Goal: Task Accomplishment & Management: Complete application form

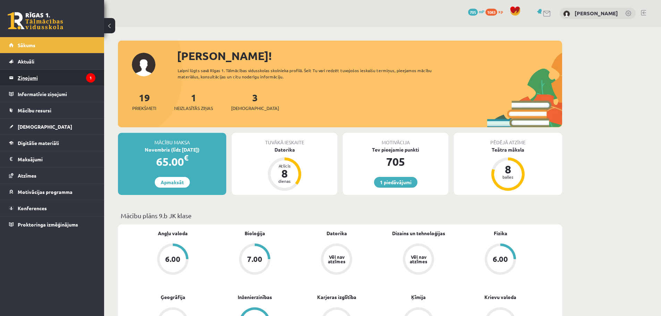
click at [60, 80] on legend "Ziņojumi 1" at bounding box center [57, 78] width 78 height 16
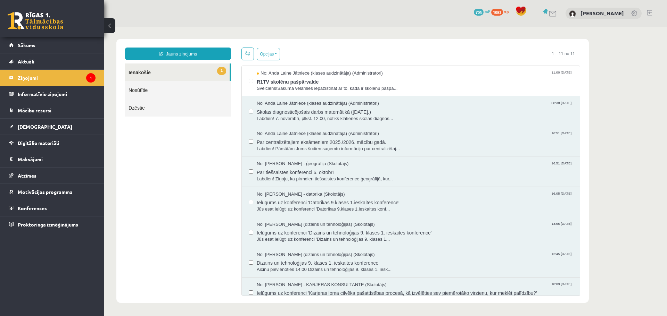
click at [503, 13] on span "1083" at bounding box center [497, 12] width 12 height 7
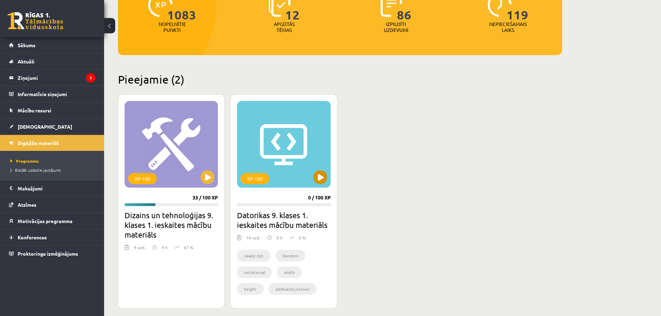
scroll to position [104, 0]
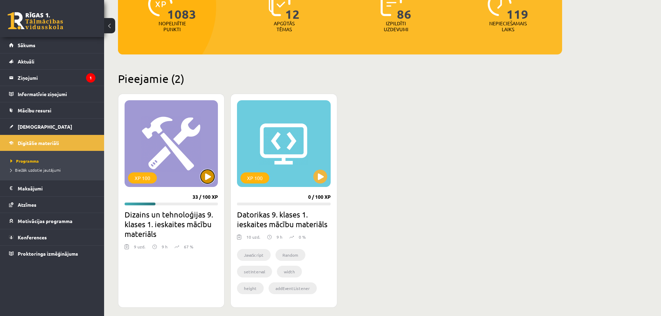
click at [208, 177] on button at bounding box center [208, 177] width 14 height 14
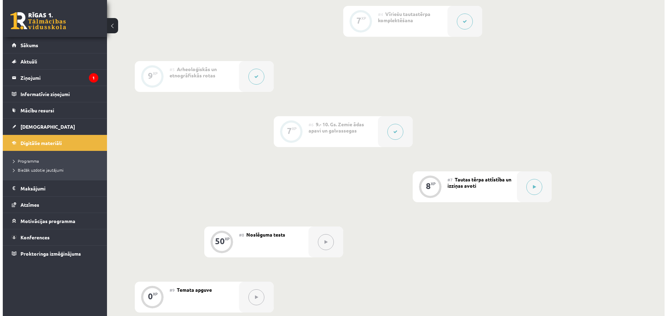
scroll to position [347, 0]
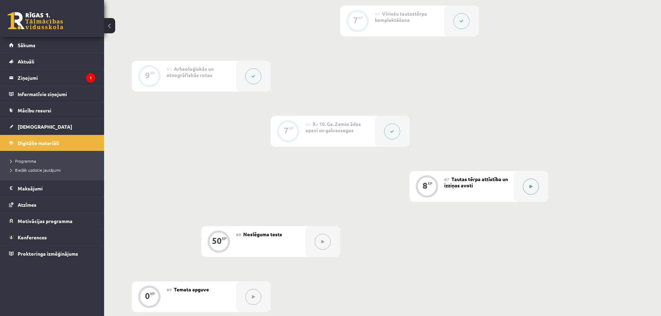
click at [530, 185] on icon at bounding box center [531, 187] width 3 height 4
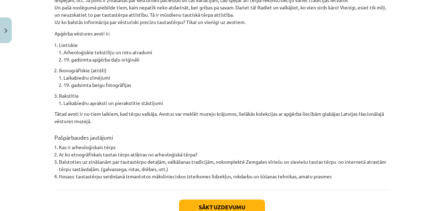
scroll to position [505, 0]
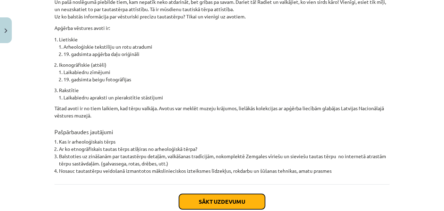
click at [215, 194] on button "Sākt uzdevumu" at bounding box center [222, 201] width 86 height 15
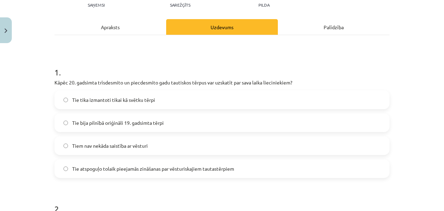
scroll to position [69, 0]
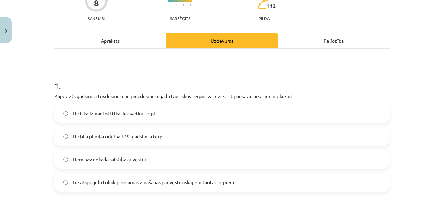
click at [129, 44] on div "Apraksts" at bounding box center [111, 41] width 112 height 16
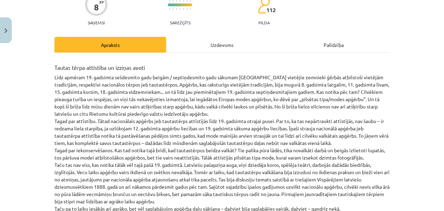
scroll to position [64, 0]
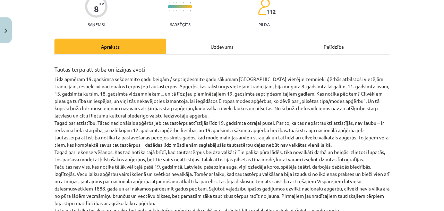
click at [179, 51] on div "Uzdevums" at bounding box center [222, 47] width 112 height 16
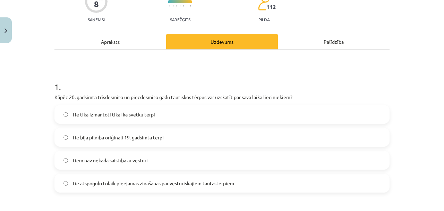
scroll to position [87, 0]
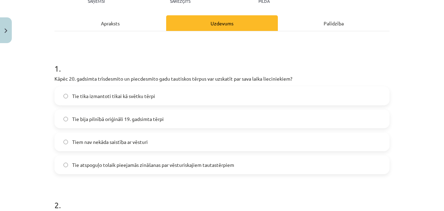
click at [192, 169] on label "Tie atspoguļo tolaik pieejamās zināšanas par vēsturiskajiem tautastērpiem" at bounding box center [222, 164] width 334 height 17
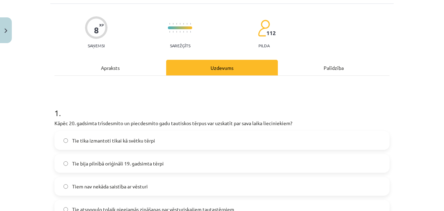
scroll to position [17, 0]
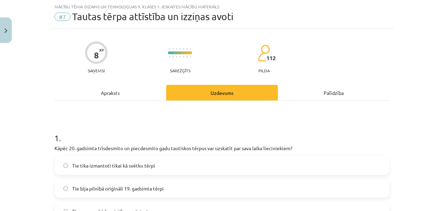
click at [140, 93] on div "Apraksts" at bounding box center [111, 93] width 112 height 16
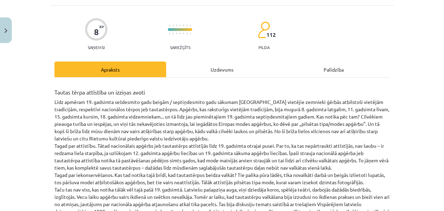
scroll to position [40, 0]
click at [190, 66] on div "Uzdevums" at bounding box center [222, 70] width 112 height 16
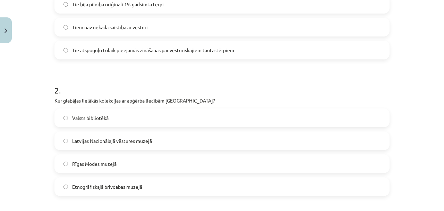
scroll to position [202, 0]
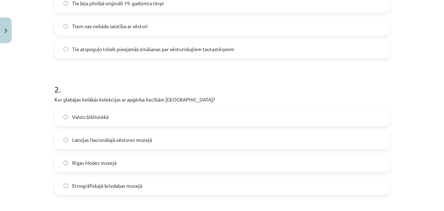
click at [172, 136] on label "Latvijas Nacionālajā vēstures muzejā" at bounding box center [222, 139] width 334 height 17
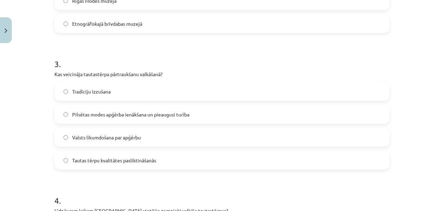
scroll to position [365, 0]
click at [149, 115] on span "Pilsētas modes apģērba ienākšana un pieaugusi turība" at bounding box center [130, 113] width 117 height 7
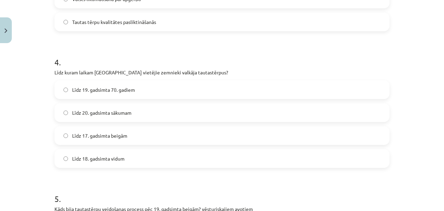
scroll to position [503, 0]
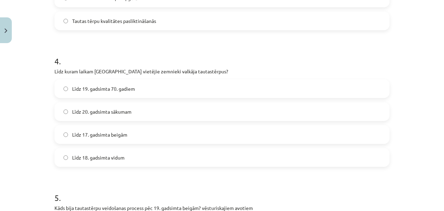
click at [150, 89] on label "Līdz 19. gadsimta 70. gadiem" at bounding box center [222, 88] width 334 height 17
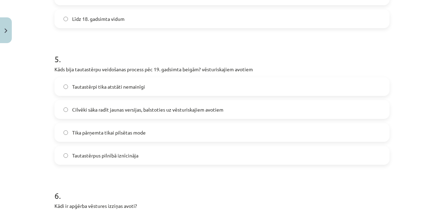
scroll to position [642, 0]
click at [202, 109] on span "Cilvēki sāka radīt jaunas versijas, balstoties uz vēsturiskajiem avotiem" at bounding box center [147, 109] width 151 height 7
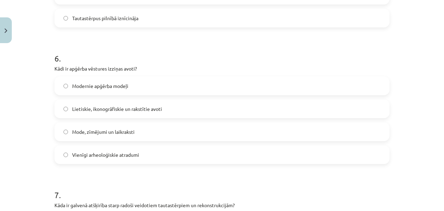
scroll to position [781, 0]
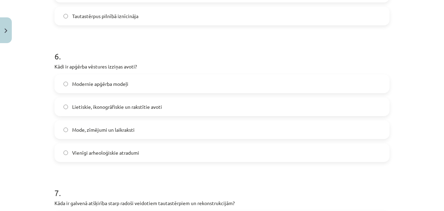
click at [180, 101] on label "Lietiskie, ikonogrāfiskie un rakstītie avoti" at bounding box center [222, 106] width 334 height 17
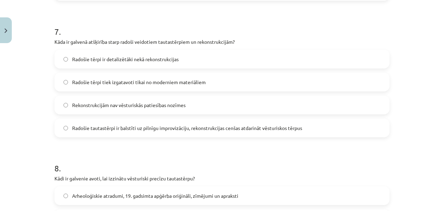
scroll to position [943, 0]
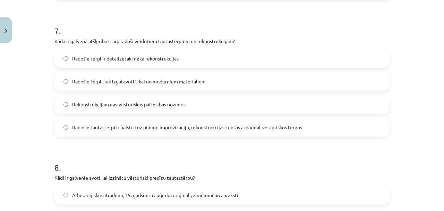
click at [131, 127] on span "Radošie tautastērpi ir balstīti uz pilnīgu improvizāciju, rekonstrukcijas cenša…" at bounding box center [187, 127] width 230 height 7
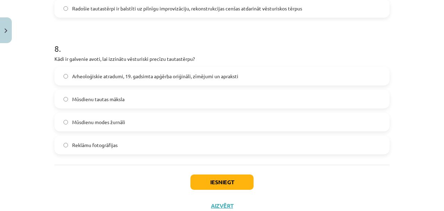
scroll to position [1082, 0]
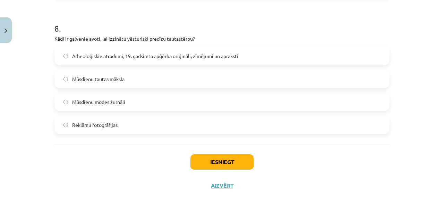
click at [175, 56] on span "Arheoloģiskie atradumi, 19. gadsimta apģērba oriģināli, zīmējumi un apraksti" at bounding box center [155, 55] width 166 height 7
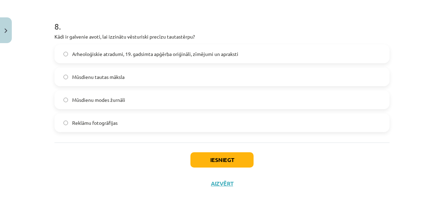
scroll to position [1085, 0]
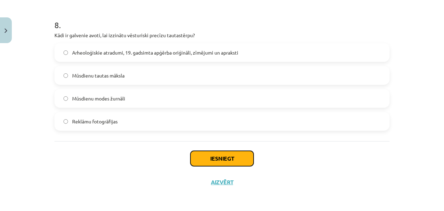
click at [211, 163] on button "Iesniegt" at bounding box center [222, 158] width 63 height 15
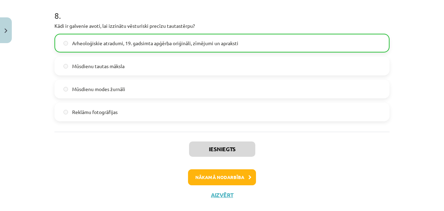
scroll to position [1107, 0]
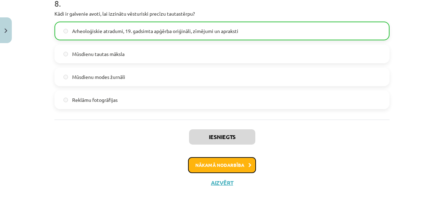
click at [212, 160] on button "Nākamā nodarbība" at bounding box center [222, 165] width 68 height 16
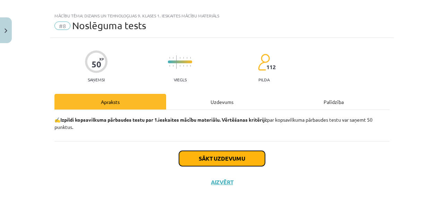
click at [212, 160] on button "Sākt uzdevumu" at bounding box center [222, 158] width 86 height 15
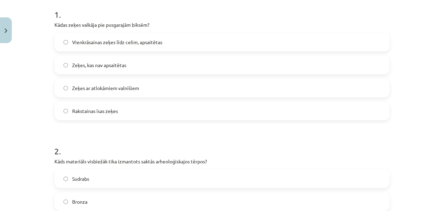
scroll to position [147, 0]
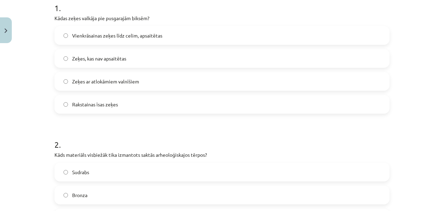
click at [168, 104] on label "Rakstainas īsas zeķes" at bounding box center [222, 103] width 334 height 17
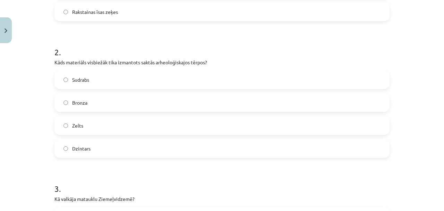
scroll to position [240, 0]
click at [149, 85] on label "Sudrabs" at bounding box center [222, 79] width 334 height 17
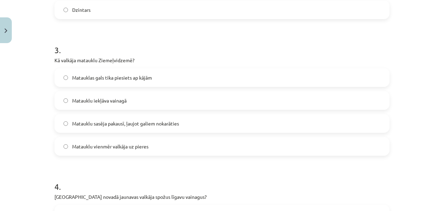
scroll to position [378, 0]
click at [131, 120] on span "Matauklu sasēja pakausī, ļaujot galiem nokarāties" at bounding box center [125, 122] width 107 height 7
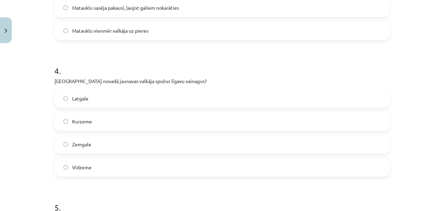
scroll to position [494, 0]
click at [125, 99] on label "Latgale" at bounding box center [222, 97] width 334 height 17
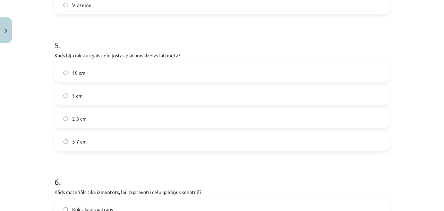
scroll to position [656, 0]
click at [129, 119] on label "2-3 cm" at bounding box center [222, 117] width 334 height 17
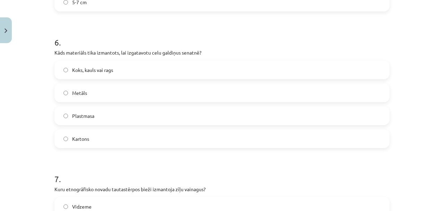
scroll to position [795, 0]
click at [119, 70] on label "Koks, kauls vai rags" at bounding box center [222, 69] width 334 height 17
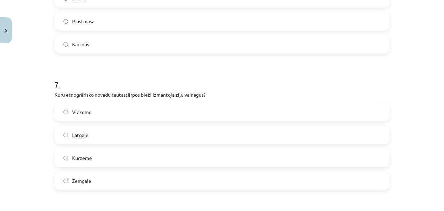
scroll to position [911, 0]
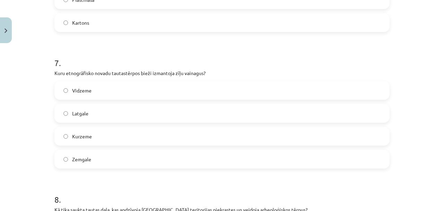
click at [235, 115] on label "Latgale" at bounding box center [222, 113] width 334 height 17
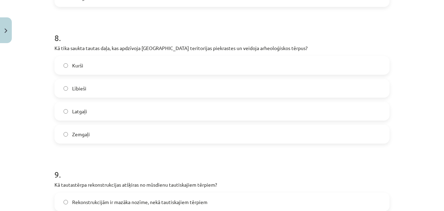
scroll to position [1073, 0]
click at [138, 82] on label "Lībieši" at bounding box center [222, 87] width 334 height 17
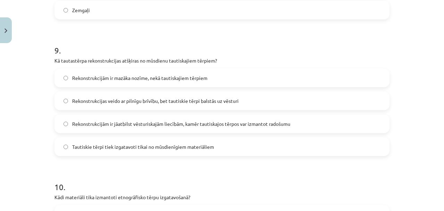
scroll to position [1196, 0]
click at [171, 123] on span "Rekonstrukcijām ir jāatbilst vēsturiskajām liecībām, kamēr tautiskajos tērpos v…" at bounding box center [181, 123] width 218 height 7
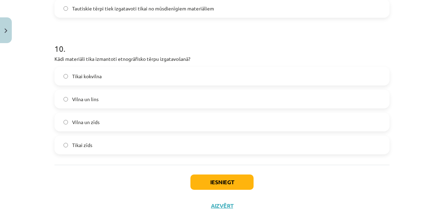
scroll to position [1335, 0]
click at [147, 96] on label "Vilna un lins" at bounding box center [222, 98] width 334 height 17
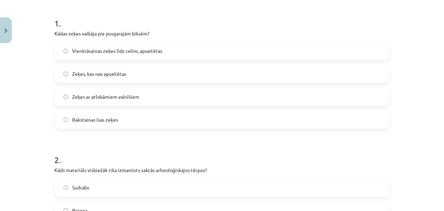
scroll to position [131, 0]
click at [116, 52] on span "Vienkrāsainas zeķes līdz celim, apsaitētas" at bounding box center [117, 51] width 90 height 7
click at [98, 52] on span "Vienkrāsainas zeķes līdz celim, apsaitētas" at bounding box center [117, 51] width 90 height 7
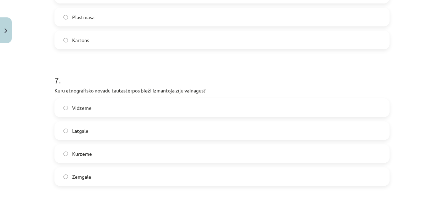
scroll to position [895, 0]
click at [134, 102] on label "Vidzeme" at bounding box center [222, 106] width 334 height 17
click at [183, 126] on label "Latgale" at bounding box center [222, 128] width 334 height 17
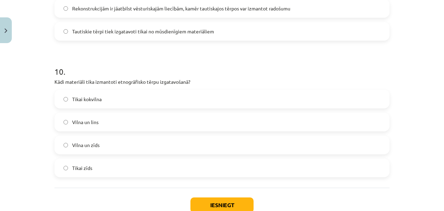
scroll to position [1335, 0]
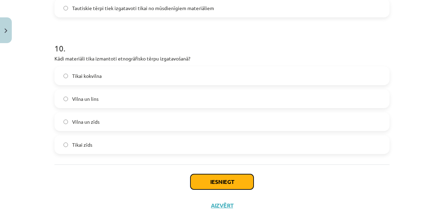
click at [216, 176] on button "Iesniegt" at bounding box center [222, 181] width 63 height 15
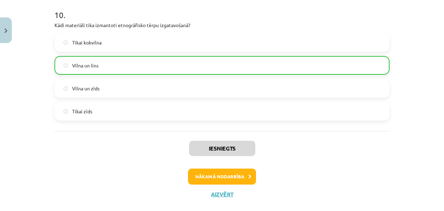
scroll to position [1380, 0]
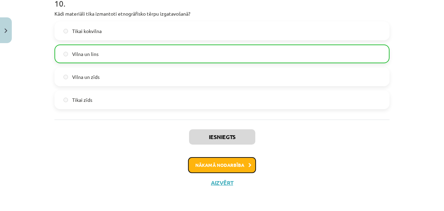
click at [235, 162] on button "Nākamā nodarbība" at bounding box center [222, 165] width 68 height 16
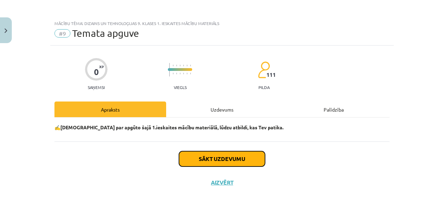
click at [221, 158] on button "Sākt uzdevumu" at bounding box center [222, 158] width 86 height 15
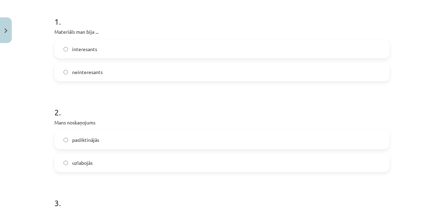
scroll to position [140, 0]
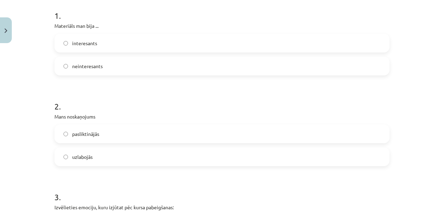
click at [141, 40] on label "interesants" at bounding box center [222, 42] width 334 height 17
click at [162, 156] on label "uzlabojās" at bounding box center [222, 156] width 334 height 17
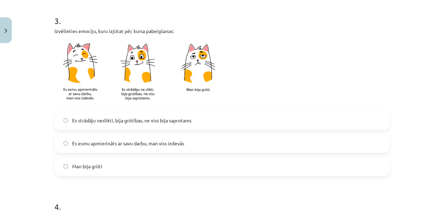
scroll to position [325, 0]
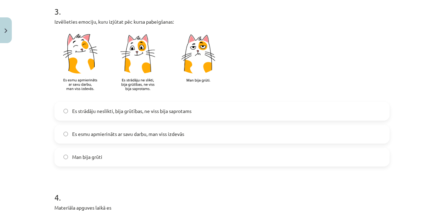
click at [107, 110] on span "Es strādāju neslikti, bija grūtības, ne viss bija saprotams" at bounding box center [131, 110] width 119 height 7
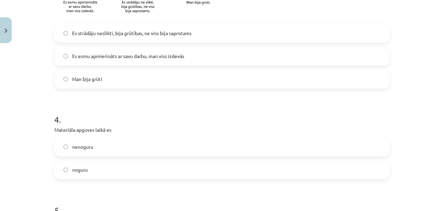
scroll to position [441, 0]
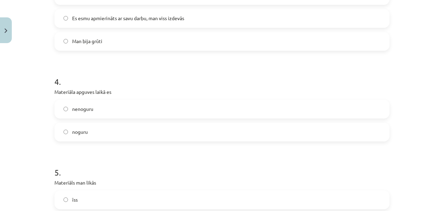
click at [110, 108] on label "nenoguru" at bounding box center [222, 108] width 334 height 17
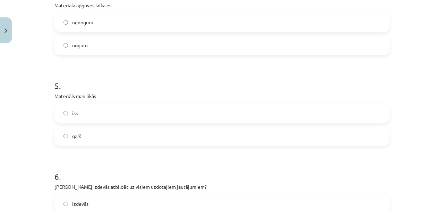
scroll to position [556, 0]
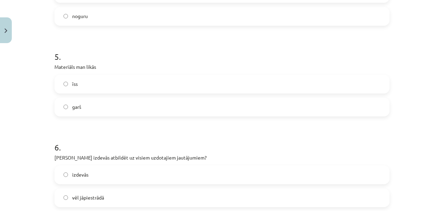
click at [109, 106] on label "garš" at bounding box center [222, 106] width 334 height 17
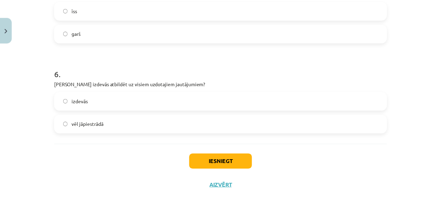
scroll to position [632, 0]
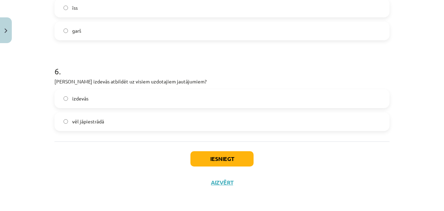
click at [112, 117] on label "vēl jāpiestrādā" at bounding box center [222, 121] width 334 height 17
click at [217, 156] on button "Iesniegt" at bounding box center [222, 158] width 63 height 15
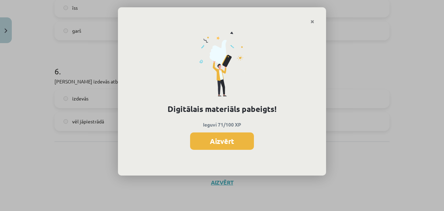
click at [240, 140] on button "Aizvērt" at bounding box center [222, 140] width 64 height 17
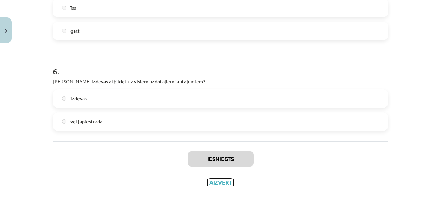
click at [225, 181] on button "Aizvērt" at bounding box center [220, 182] width 26 height 7
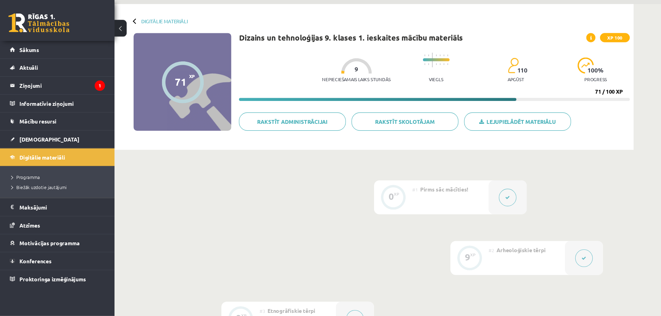
scroll to position [23, 0]
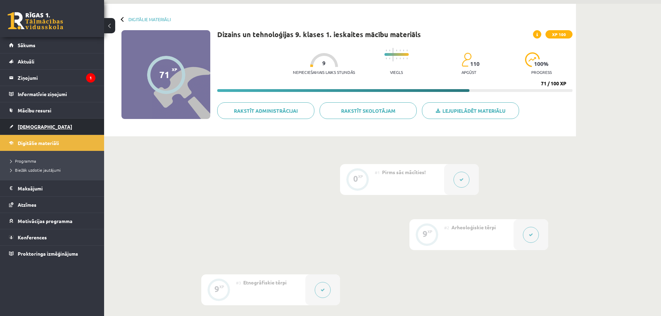
click at [41, 128] on link "[DEMOGRAPHIC_DATA]" at bounding box center [52, 127] width 86 height 16
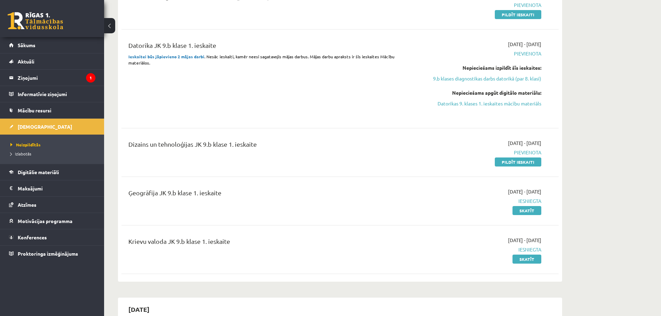
scroll to position [208, 0]
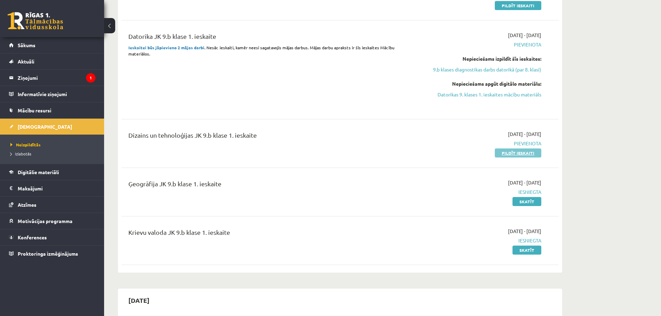
click at [506, 155] on link "Pildīt ieskaiti" at bounding box center [518, 153] width 47 height 9
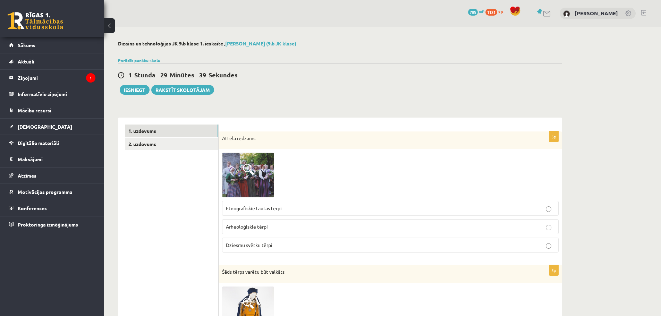
click at [242, 170] on img at bounding box center [248, 175] width 52 height 45
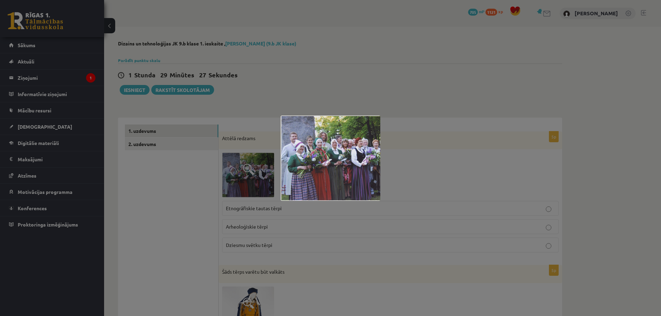
click at [433, 180] on div at bounding box center [330, 158] width 661 height 316
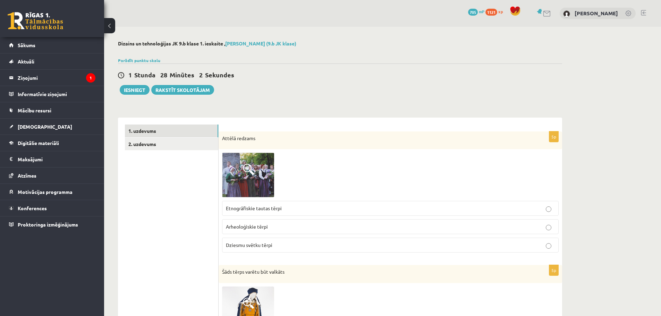
click at [285, 226] on p "Arheoloģiskie tērpi" at bounding box center [390, 226] width 329 height 7
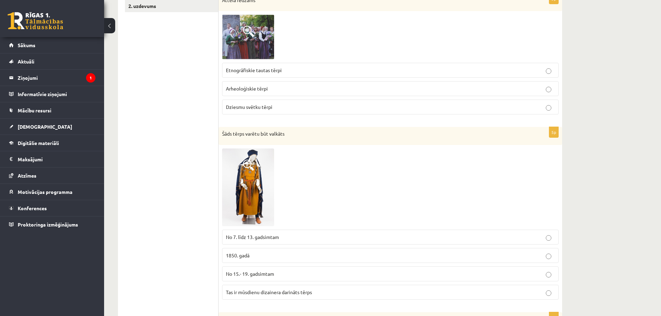
scroll to position [139, 0]
click at [244, 188] on img at bounding box center [248, 187] width 52 height 78
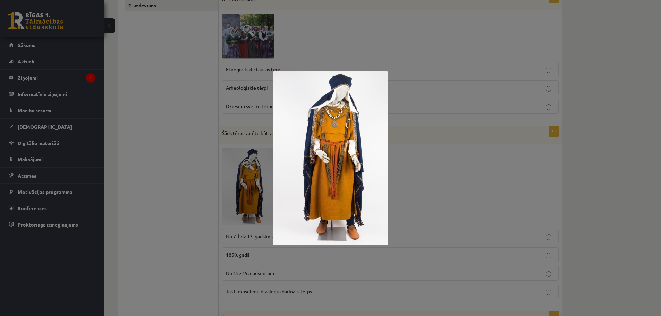
click at [440, 182] on div at bounding box center [330, 158] width 661 height 316
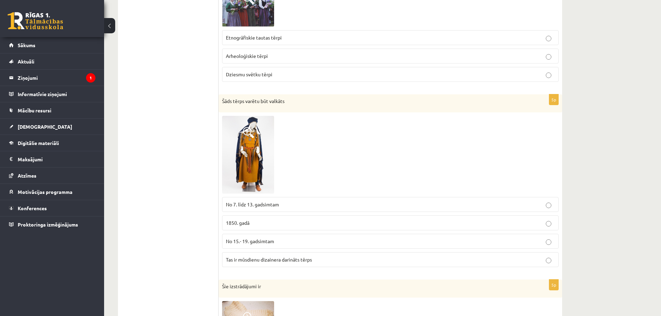
scroll to position [174, 0]
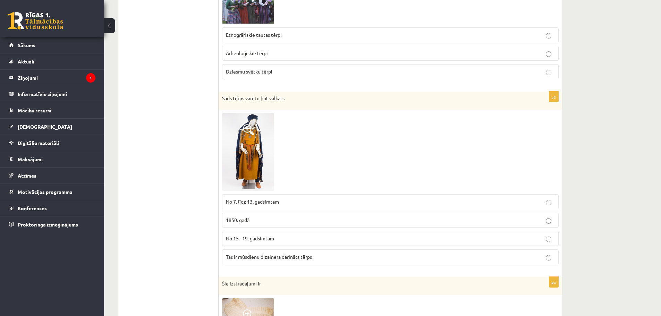
click at [302, 200] on p "No 7. līdz 13. gadsimtam" at bounding box center [390, 201] width 329 height 7
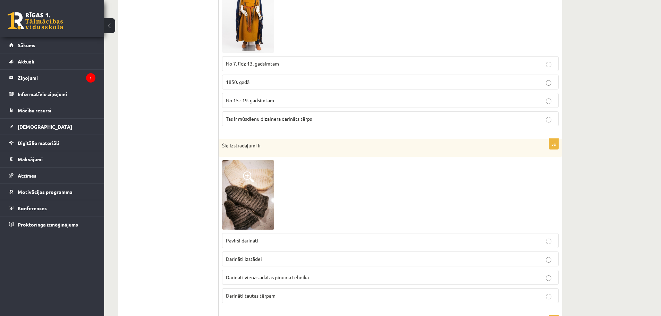
scroll to position [312, 0]
click at [256, 200] on img at bounding box center [248, 194] width 52 height 69
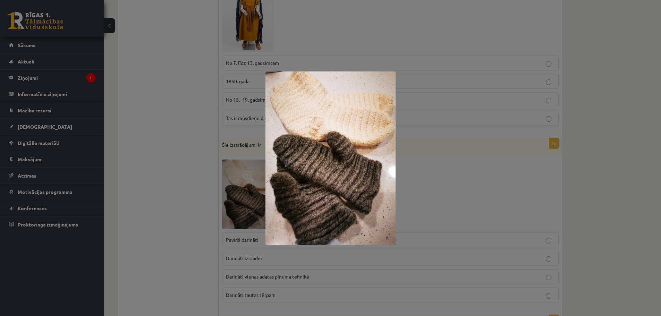
click at [318, 295] on div at bounding box center [330, 158] width 661 height 316
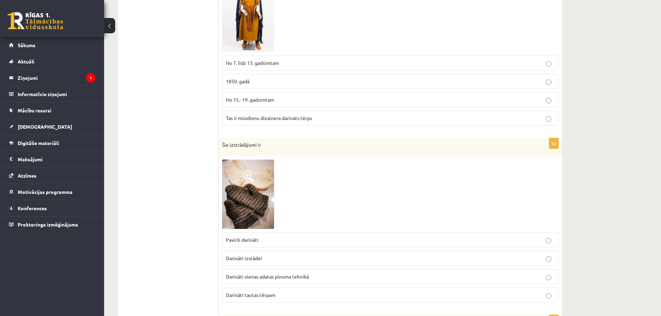
click at [318, 295] on p "Darināti tautas tērpam" at bounding box center [390, 295] width 329 height 7
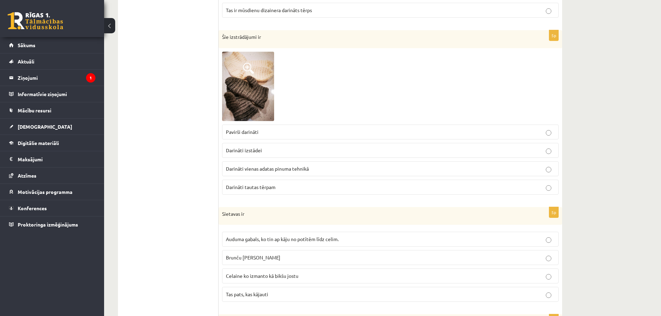
scroll to position [451, 0]
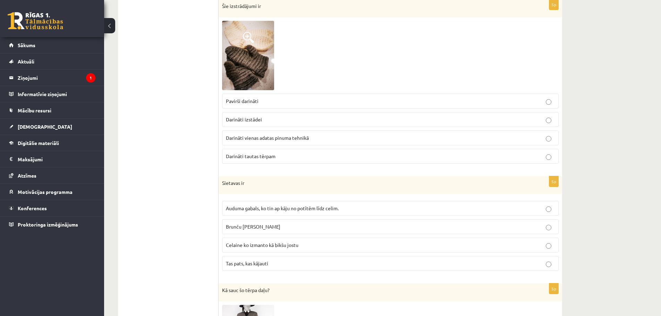
click at [620, 68] on div "**********" at bounding box center [382, 208] width 557 height 1266
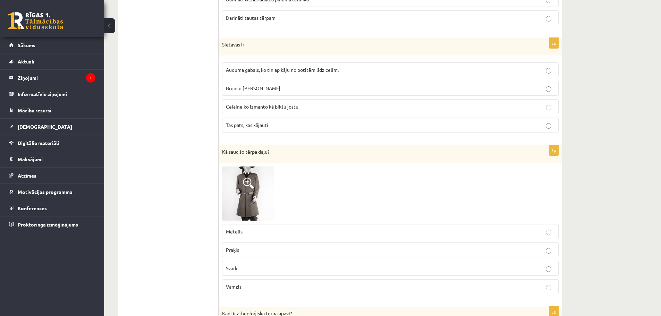
scroll to position [590, 0]
click at [259, 266] on p "Svārki" at bounding box center [390, 268] width 329 height 7
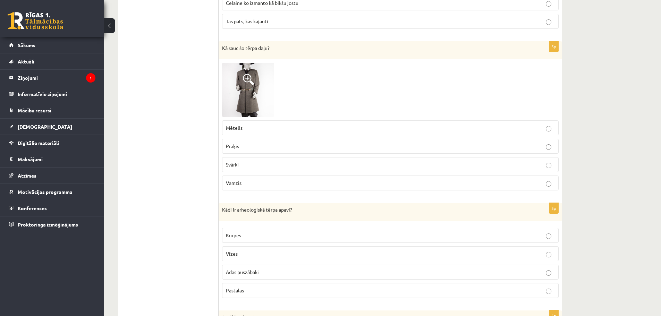
scroll to position [694, 0]
click at [285, 285] on label "Pastalas" at bounding box center [390, 290] width 337 height 15
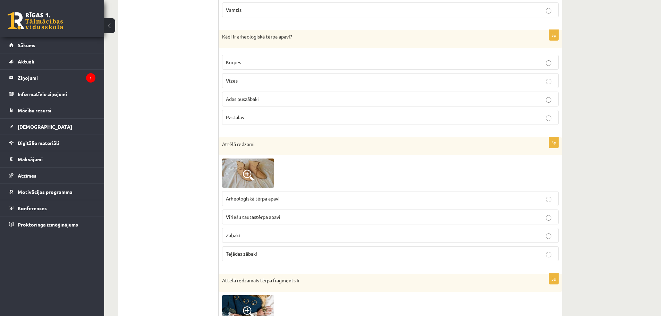
scroll to position [868, 0]
click at [246, 165] on img at bounding box center [248, 172] width 52 height 29
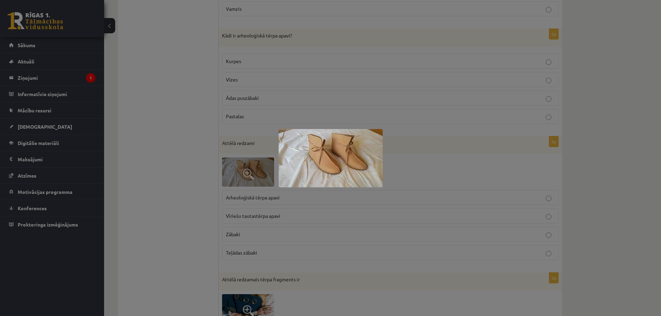
click at [294, 211] on div at bounding box center [330, 158] width 661 height 316
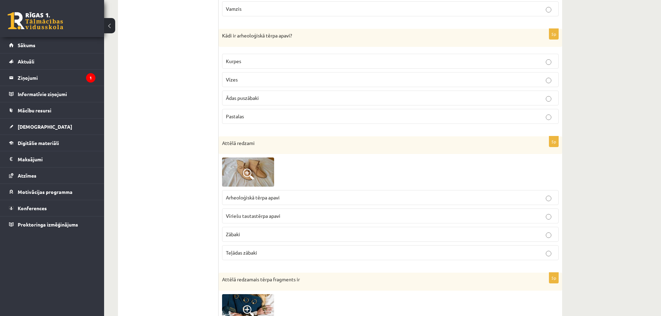
click at [265, 195] on span "Arheoloģiskā tērpa apavi" at bounding box center [253, 197] width 54 height 6
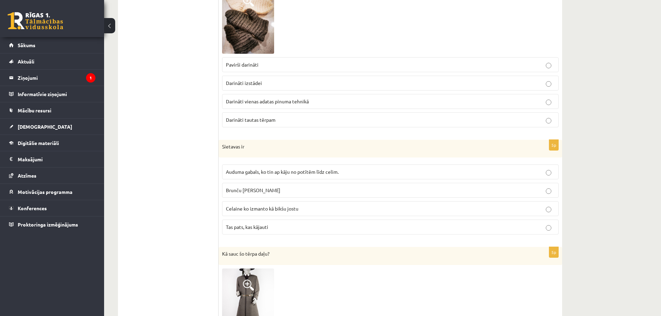
scroll to position [486, 0]
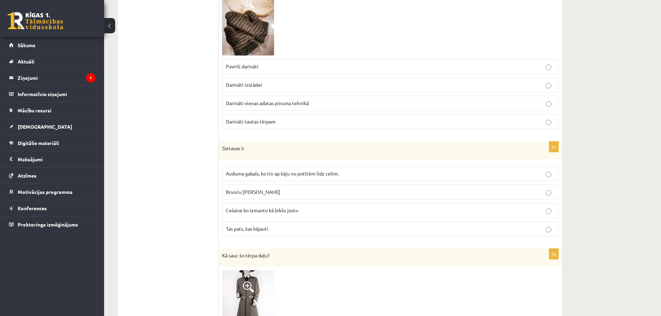
click at [301, 191] on p "Brunču josta" at bounding box center [390, 192] width 329 height 7
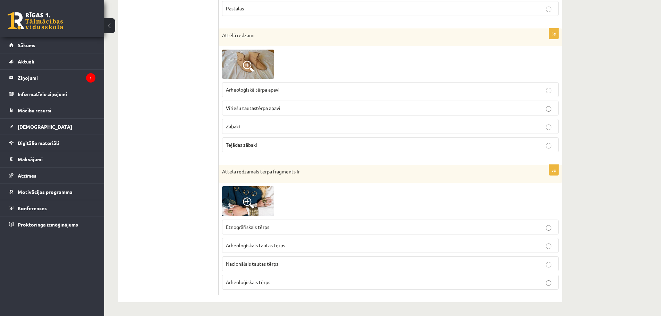
scroll to position [976, 0]
click at [249, 201] on span at bounding box center [248, 203] width 11 height 11
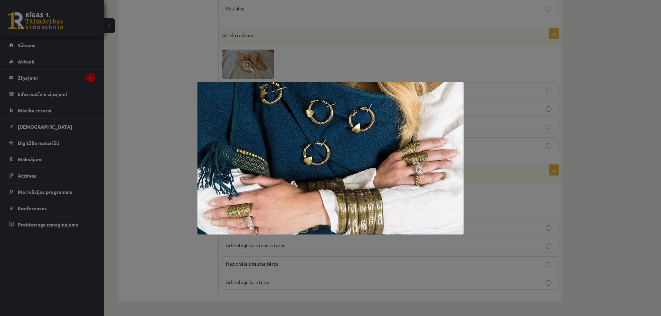
click at [172, 222] on div at bounding box center [330, 158] width 661 height 316
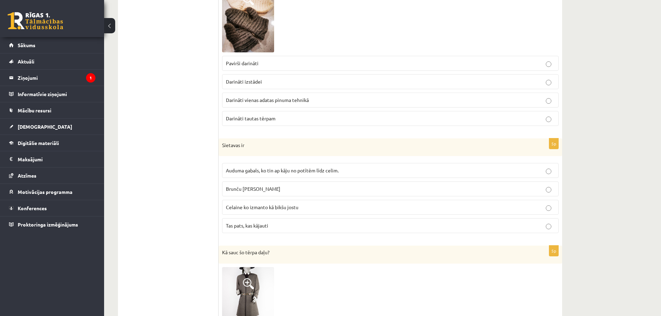
scroll to position [490, 0]
click at [321, 206] on p "Celaine ko izmanto kā bikšu jostu" at bounding box center [390, 206] width 329 height 7
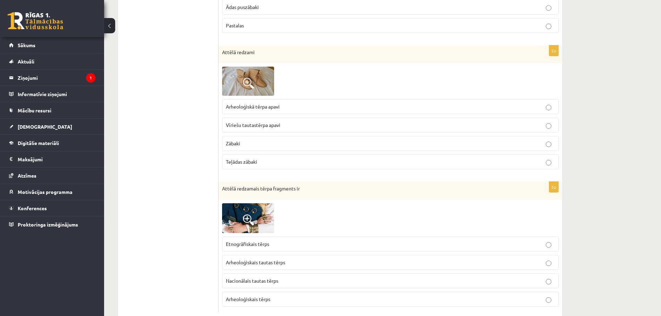
scroll to position [976, 0]
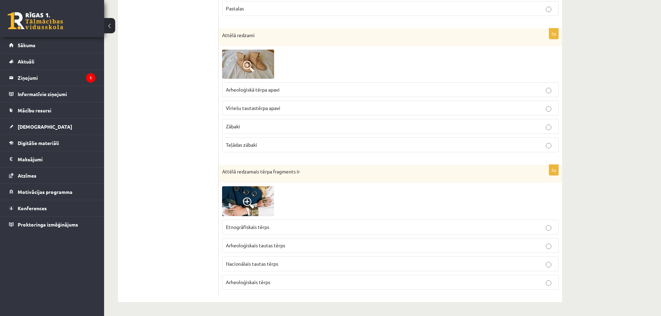
click at [256, 203] on img at bounding box center [248, 201] width 52 height 30
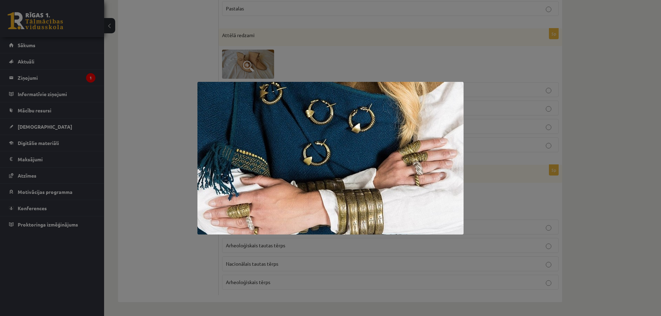
click at [500, 208] on div at bounding box center [330, 158] width 661 height 316
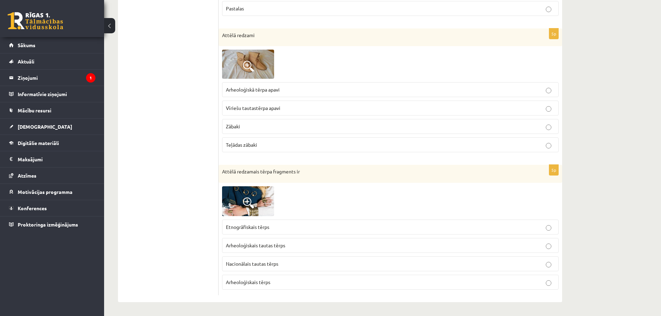
click at [239, 211] on img at bounding box center [248, 201] width 52 height 30
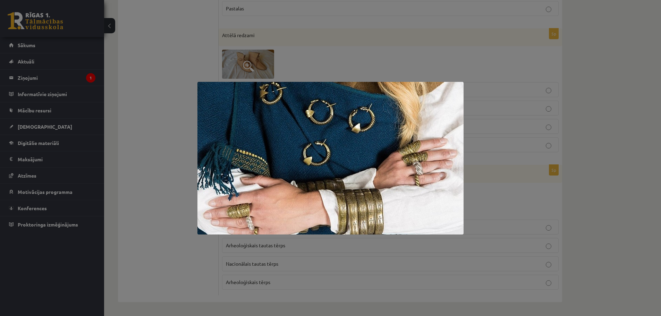
click at [499, 188] on div at bounding box center [330, 158] width 661 height 316
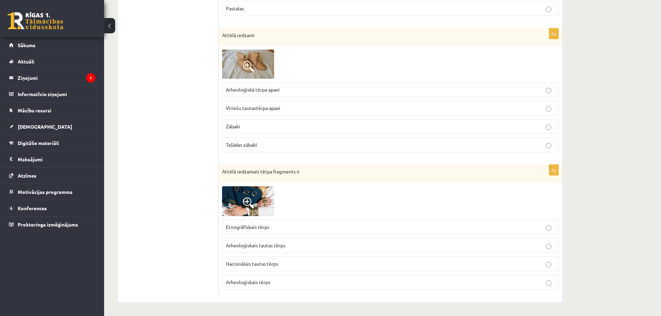
click at [295, 245] on p "Arheoloģiskais tautas tērps" at bounding box center [390, 245] width 329 height 7
click at [256, 202] on img at bounding box center [248, 201] width 52 height 30
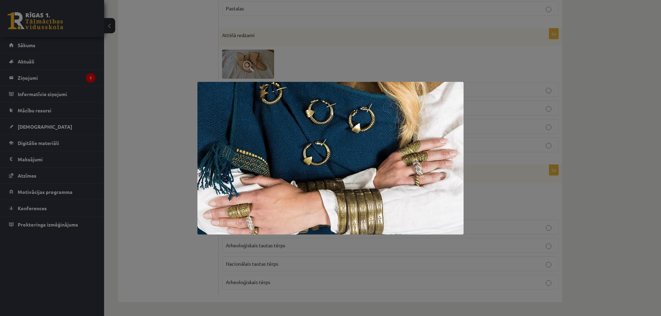
click at [579, 136] on div at bounding box center [330, 158] width 661 height 316
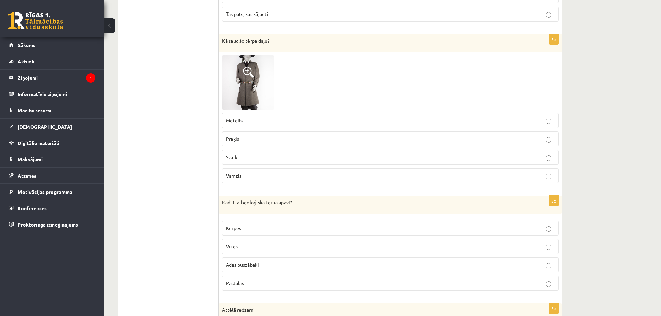
scroll to position [699, 0]
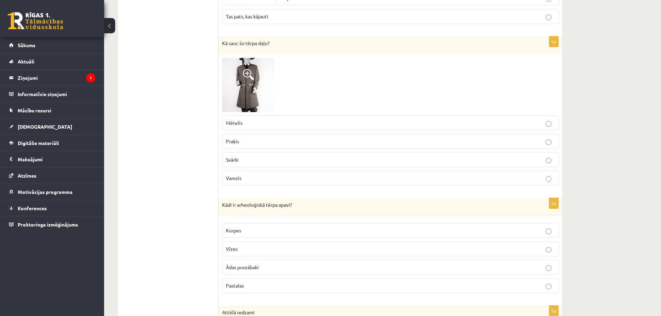
click at [510, 262] on label "Ādas puszābaki" at bounding box center [390, 267] width 337 height 15
click at [479, 230] on p "Kurpes" at bounding box center [390, 230] width 329 height 7
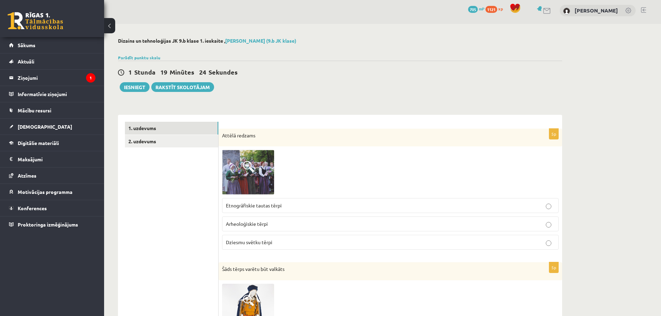
scroll to position [0, 0]
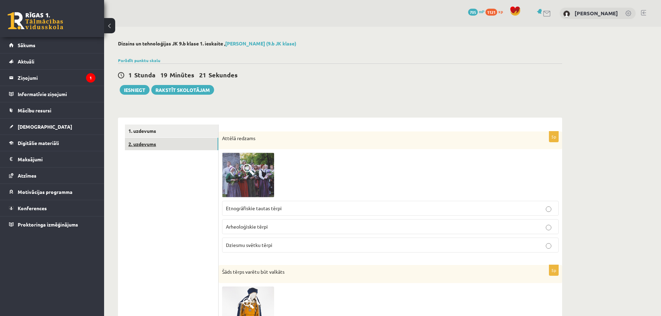
click at [187, 147] on link "2. uzdevums" at bounding box center [171, 144] width 93 height 13
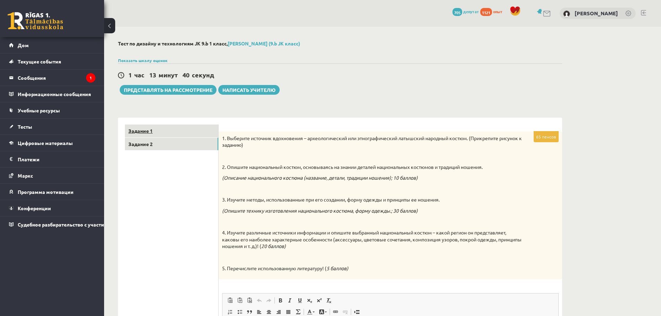
click at [207, 126] on link "Задание 1" at bounding box center [171, 131] width 93 height 13
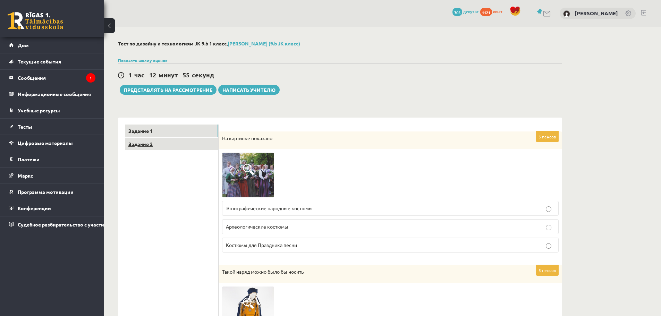
click at [151, 146] on font "Задание 2" at bounding box center [140, 144] width 24 height 6
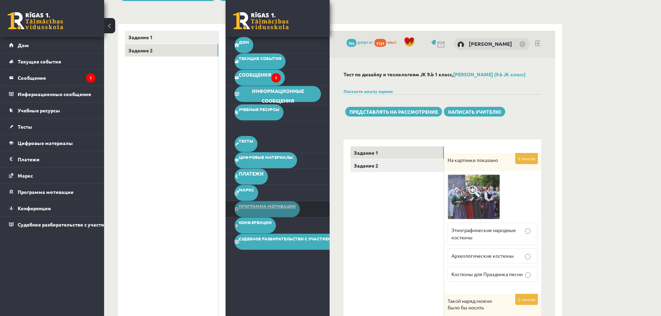
scroll to position [104, 0]
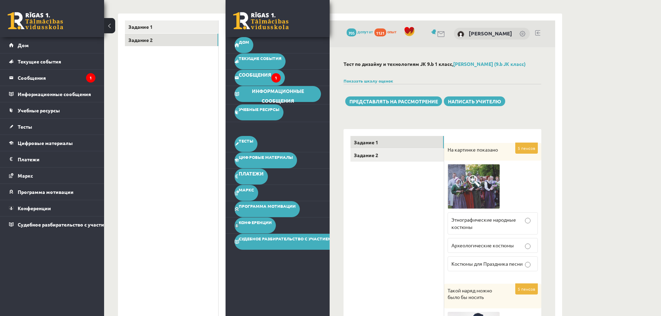
click at [113, 26] on button at bounding box center [109, 25] width 11 height 15
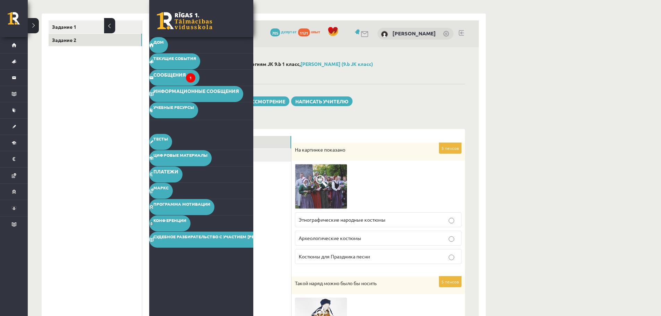
click at [107, 26] on button at bounding box center [109, 25] width 11 height 15
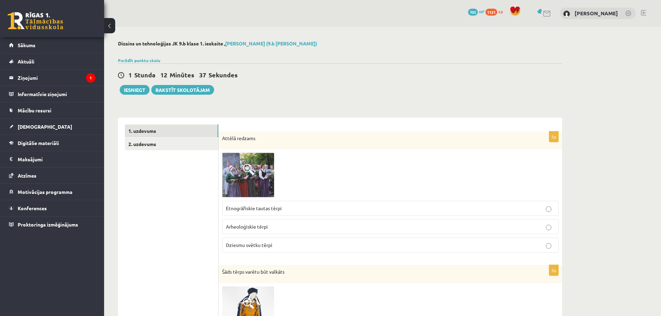
scroll to position [104, 0]
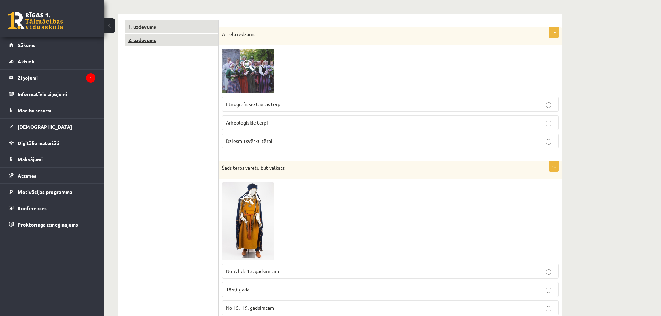
click at [160, 39] on link "2. uzdevums" at bounding box center [171, 40] width 93 height 13
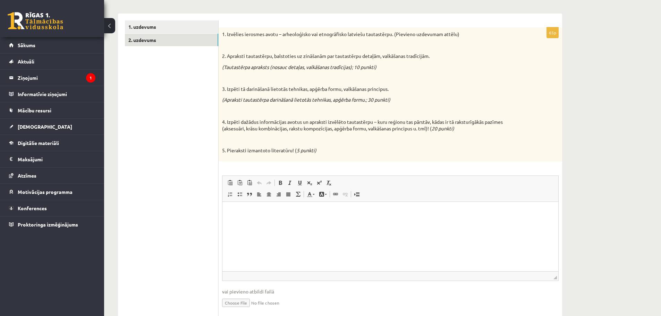
scroll to position [0, 0]
click at [342, 223] on html at bounding box center [391, 212] width 336 height 21
click at [341, 223] on html "**********" at bounding box center [391, 212] width 336 height 21
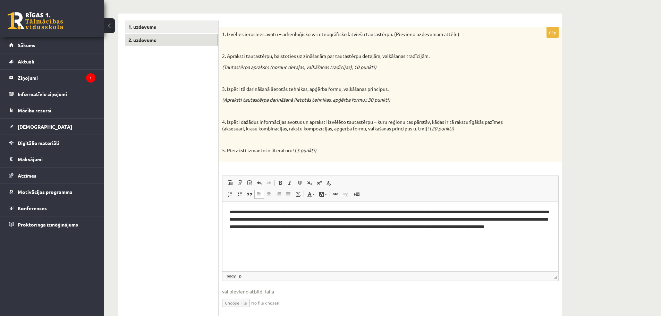
click at [369, 241] on html "**********" at bounding box center [391, 223] width 336 height 43
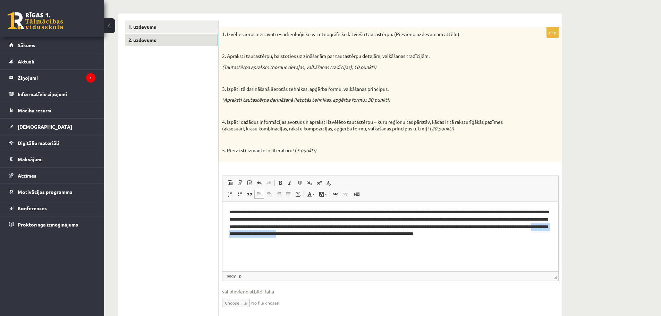
drag, startPoint x: 402, startPoint y: 232, endPoint x: 327, endPoint y: 233, distance: 74.3
click at [327, 233] on p "**********" at bounding box center [391, 227] width 322 height 36
click at [488, 232] on p "**********" at bounding box center [391, 223] width 322 height 29
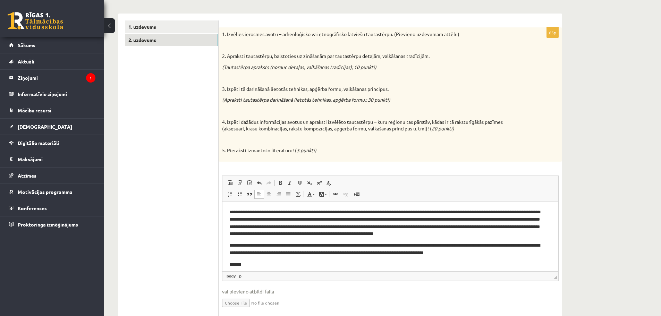
click at [558, 89] on div "1. Izvēlies ierosmes avotu – arheoloģisko vai etnogrāfisko latviešu tautastērpu…" at bounding box center [391, 94] width 344 height 134
click at [256, 266] on p "*******" at bounding box center [388, 264] width 317 height 7
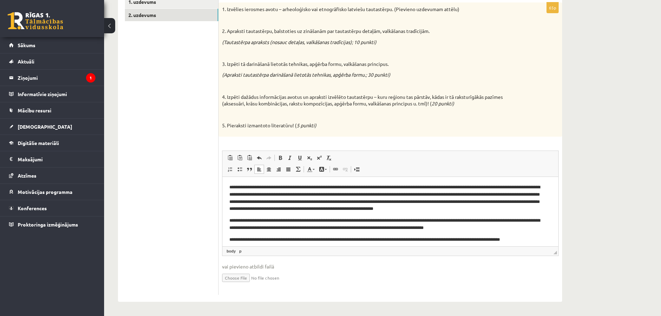
scroll to position [3, 0]
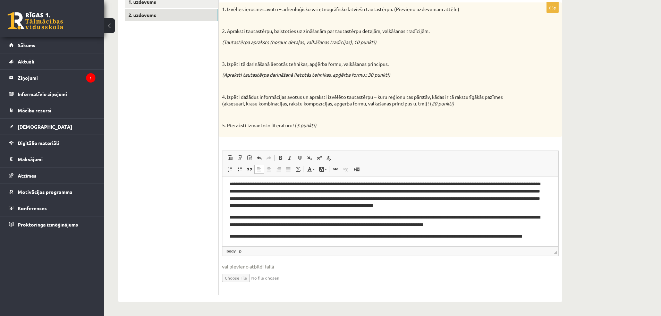
click at [283, 229] on body "**********" at bounding box center [391, 214] width 322 height 67
drag, startPoint x: 283, startPoint y: 235, endPoint x: 365, endPoint y: 230, distance: 82.4
click at [365, 230] on body "**********" at bounding box center [391, 214] width 322 height 67
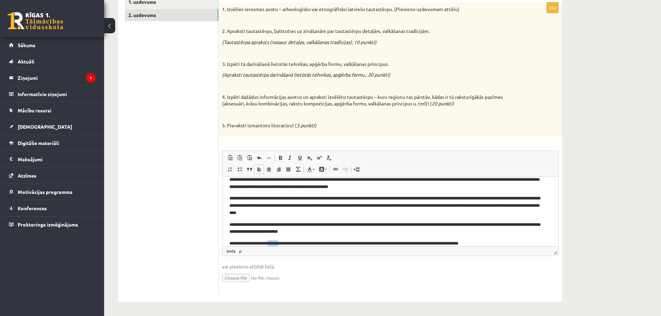
scroll to position [94, 0]
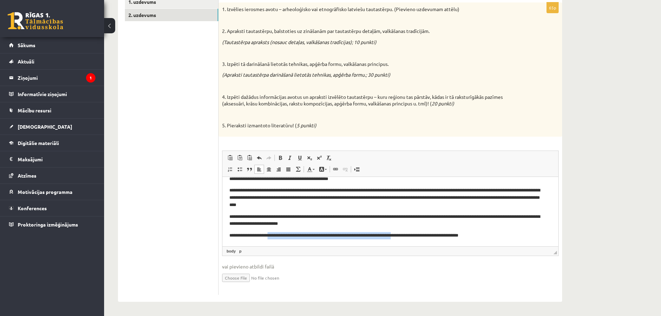
drag, startPoint x: 271, startPoint y: 243, endPoint x: 409, endPoint y: 233, distance: 137.8
click at [409, 233] on p "**********" at bounding box center [388, 235] width 317 height 7
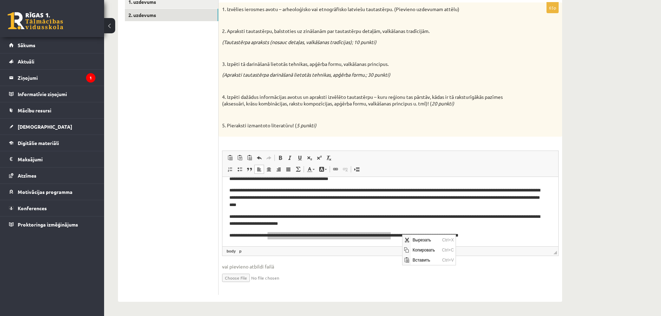
scroll to position [0, 0]
click at [415, 247] on span "Копировать" at bounding box center [426, 250] width 30 height 10
copy p "**********"
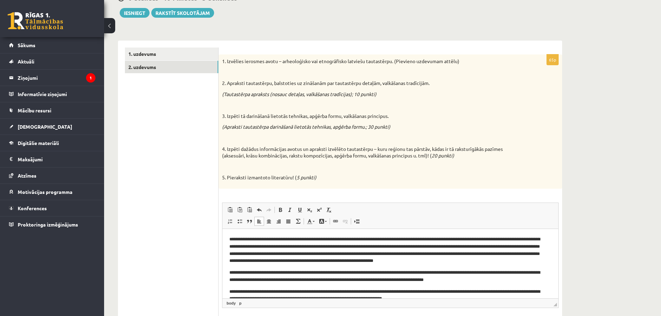
scroll to position [130, 0]
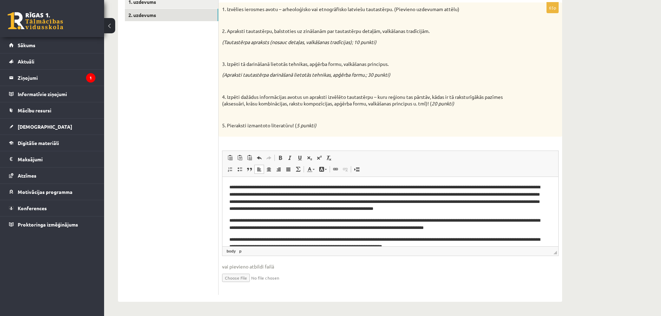
click at [228, 186] on html "**********" at bounding box center [391, 259] width 336 height 164
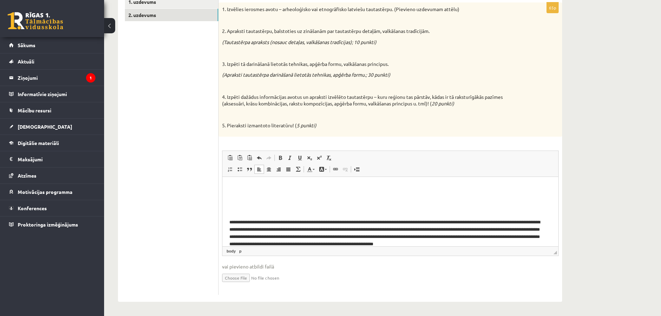
click at [243, 190] on p "Визуальный текстовый редактор, wiswyg-editor-user-answer-47433786669300" at bounding box center [391, 187] width 322 height 7
drag, startPoint x: 243, startPoint y: 190, endPoint x: 256, endPoint y: 205, distance: 19.7
click at [257, 193] on span "Вставить" at bounding box center [264, 196] width 25 height 10
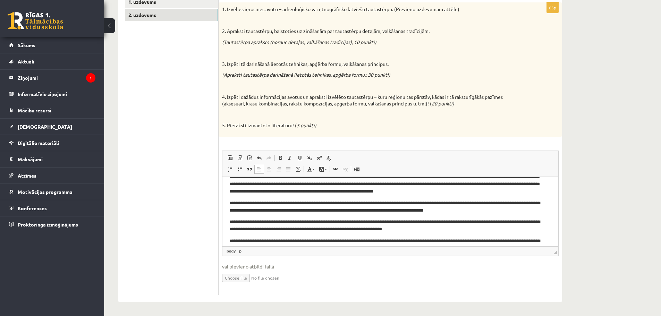
scroll to position [462, 0]
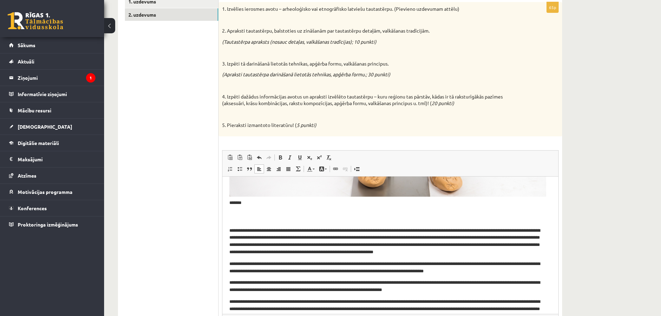
drag, startPoint x: 556, startPoint y: 253, endPoint x: 599, endPoint y: 322, distance: 80.7
click at [599, 187] on html "0 Dāvanas 705 mP 1121 xp Anna Tumanova Sākums Aktuāli Kā mācīties eSKOLĀ Kontak…" at bounding box center [330, 28] width 661 height 316
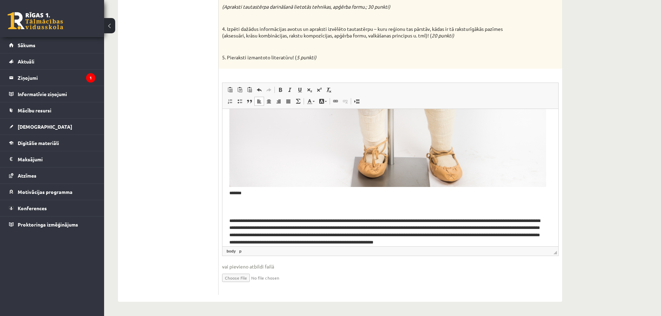
scroll to position [438, 0]
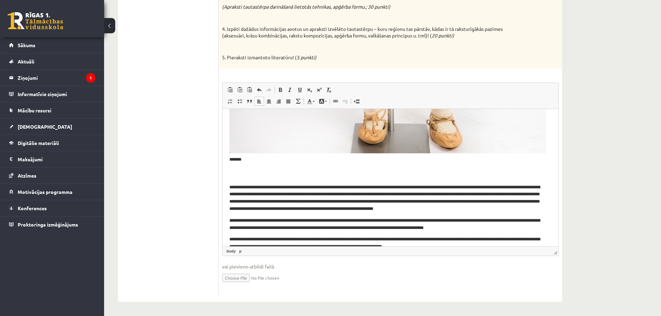
click at [541, 208] on p "**********" at bounding box center [388, 198] width 317 height 29
click at [594, 179] on div "**********" at bounding box center [382, 73] width 557 height 486
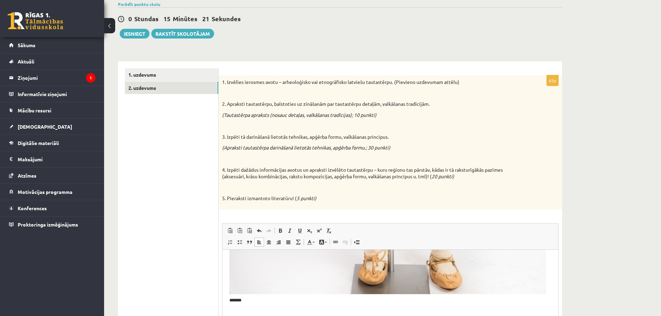
scroll to position [24, 0]
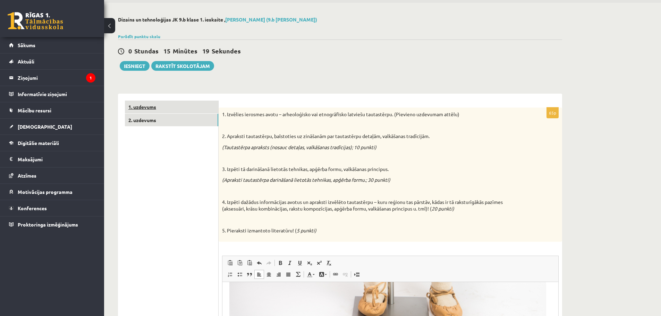
click at [188, 106] on link "1. uzdevums" at bounding box center [171, 107] width 93 height 13
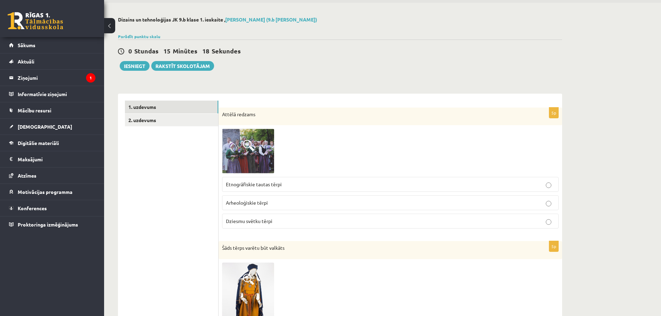
click at [249, 149] on span at bounding box center [248, 145] width 11 height 11
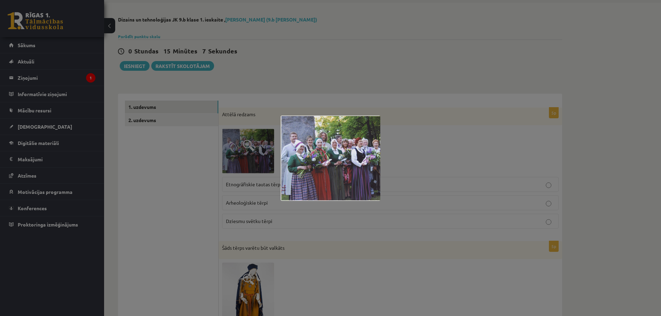
click at [390, 202] on div at bounding box center [330, 158] width 661 height 316
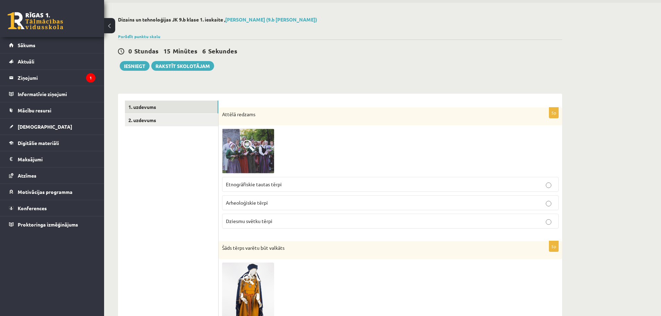
click at [371, 180] on label "Etnogrāfiskie tautas tērpi" at bounding box center [390, 184] width 337 height 15
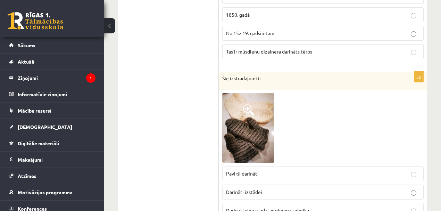
scroll to position [383, 0]
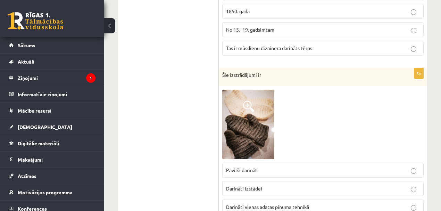
click at [259, 124] on img at bounding box center [248, 124] width 52 height 69
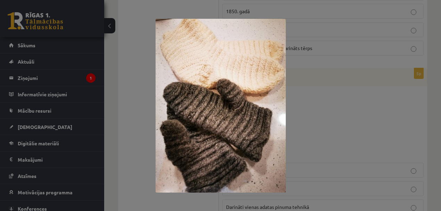
click at [367, 112] on div at bounding box center [220, 105] width 441 height 211
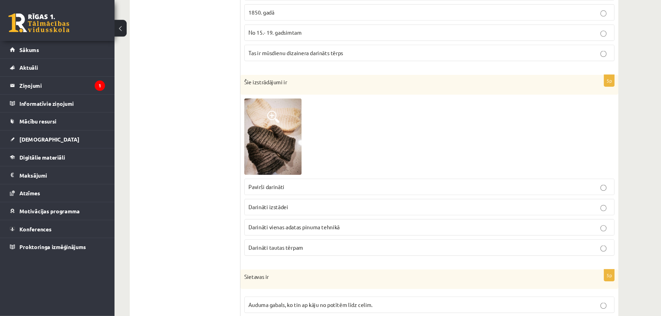
scroll to position [383, 0]
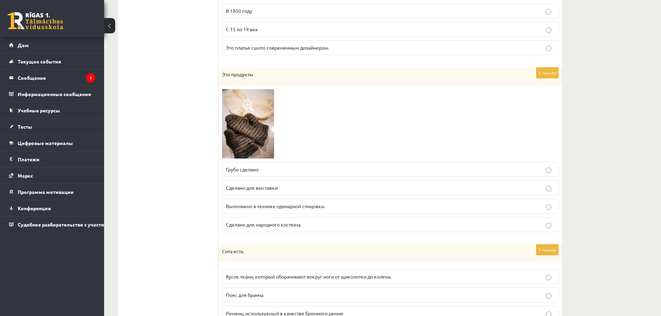
click at [435, 205] on p "Выполнено в технике одинарной спицовки." at bounding box center [390, 206] width 329 height 7
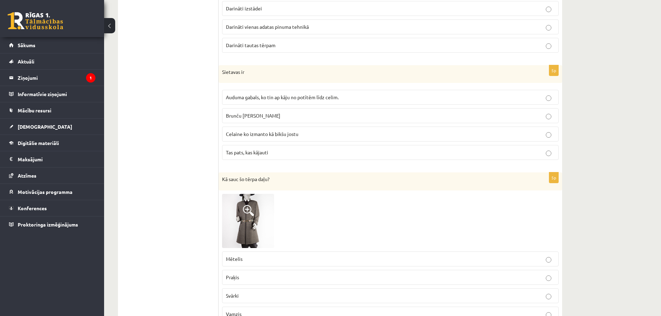
scroll to position [557, 0]
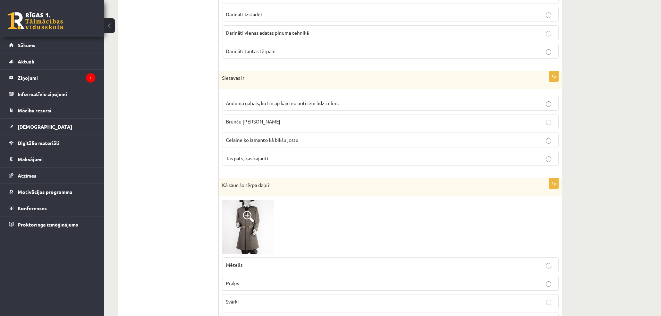
click at [284, 101] on span "Auduma gabals, ko tin ap kāju no potītēm līdz celim." at bounding box center [282, 103] width 113 height 6
click at [395, 155] on p "Tas pats, kas kājauti" at bounding box center [390, 158] width 329 height 7
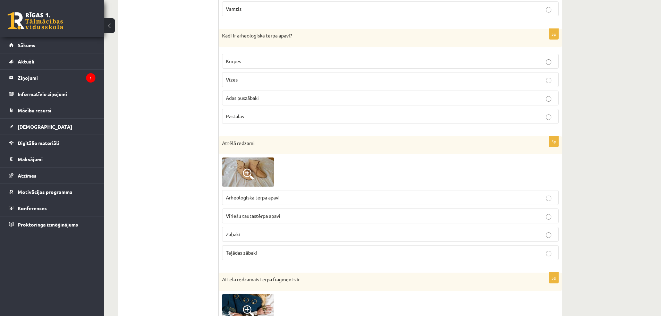
scroll to position [869, 0]
click at [304, 114] on p "Pastalas" at bounding box center [390, 115] width 329 height 7
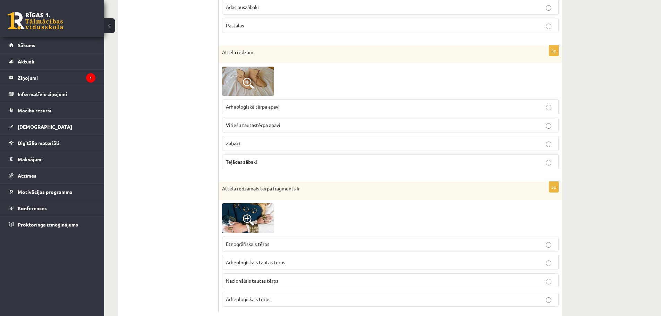
scroll to position [977, 0]
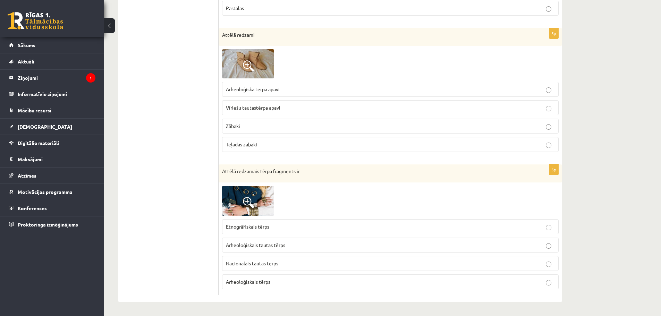
click at [260, 61] on img at bounding box center [248, 63] width 52 height 29
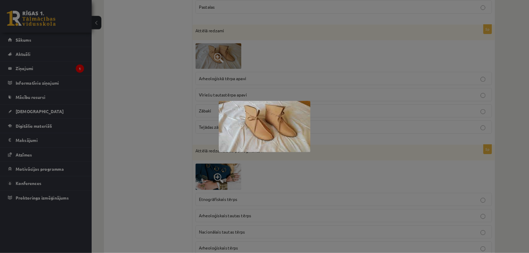
scroll to position [976, 0]
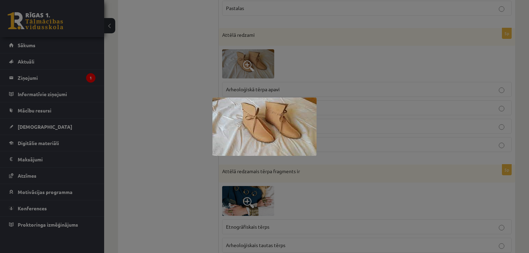
click at [382, 105] on div at bounding box center [264, 126] width 529 height 253
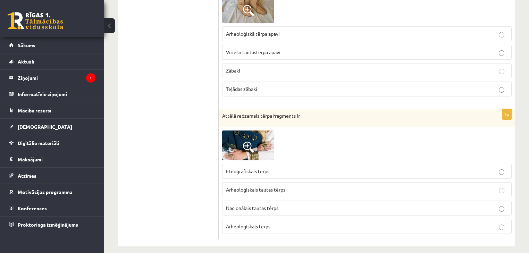
scroll to position [1035, 0]
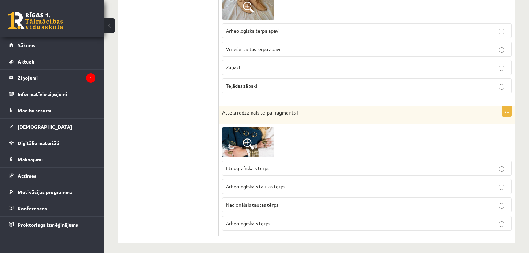
click at [254, 142] on img at bounding box center [248, 142] width 52 height 30
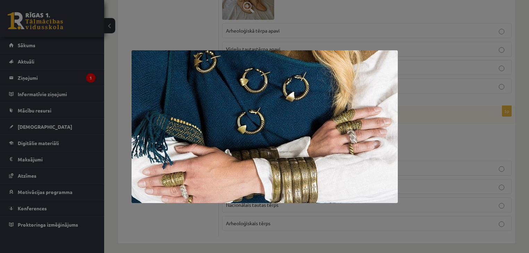
click at [437, 131] on div at bounding box center [264, 126] width 529 height 253
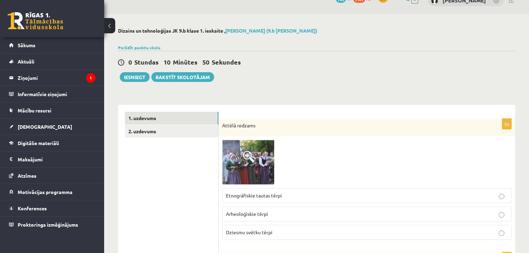
scroll to position [0, 0]
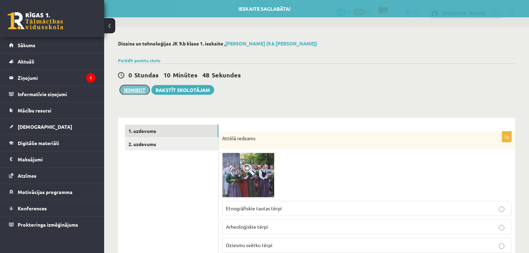
click at [123, 89] on button "Iesniegt" at bounding box center [135, 90] width 30 height 10
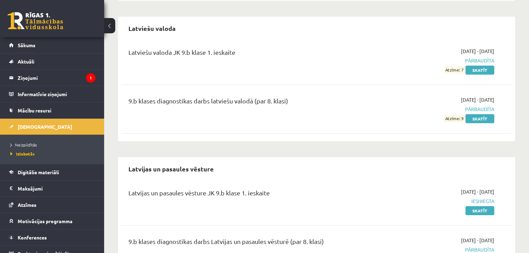
scroll to position [892, 0]
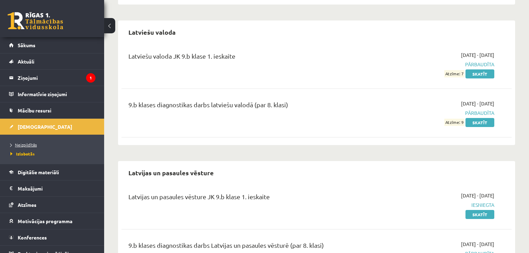
click at [23, 142] on span "Neizpildītās" at bounding box center [23, 145] width 26 height 6
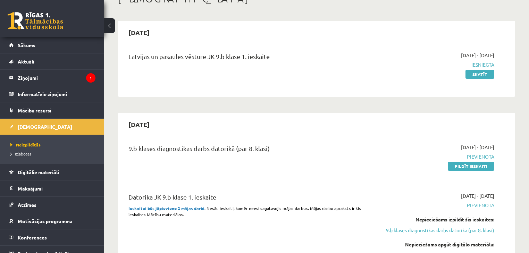
scroll to position [56, 0]
